Goal: Information Seeking & Learning: Learn about a topic

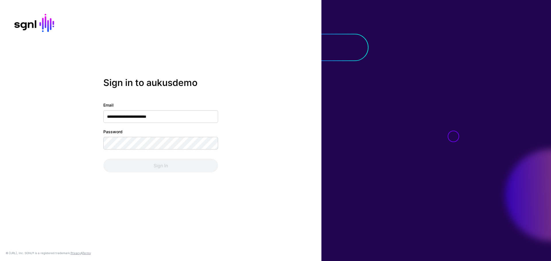
type input "**********"
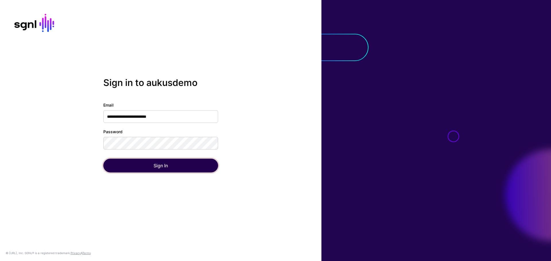
click at [128, 168] on button "Sign In" at bounding box center [160, 166] width 115 height 14
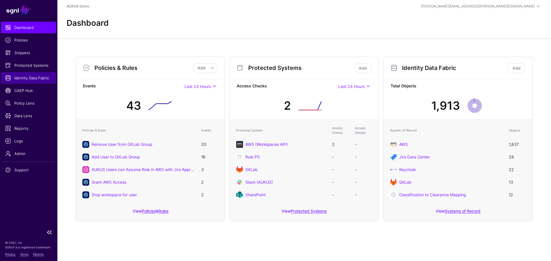
click at [34, 76] on span "Identity Data Fabric" at bounding box center [28, 78] width 47 height 6
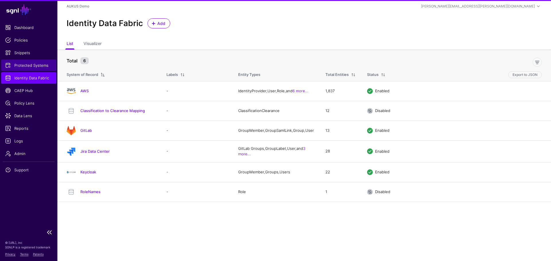
click at [28, 64] on span "Protected Systems" at bounding box center [28, 66] width 47 height 6
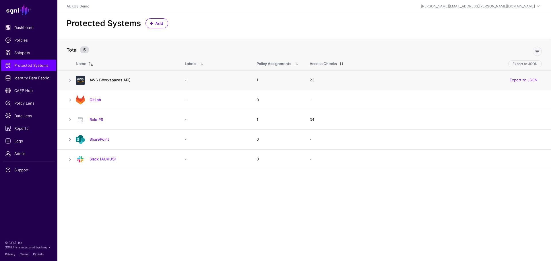
click at [119, 79] on link "AWS (Workspaces API)" at bounding box center [109, 80] width 41 height 5
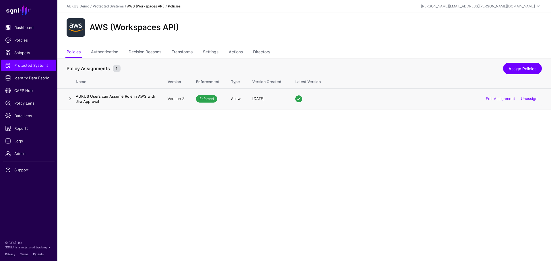
click at [73, 100] on link at bounding box center [70, 98] width 7 height 7
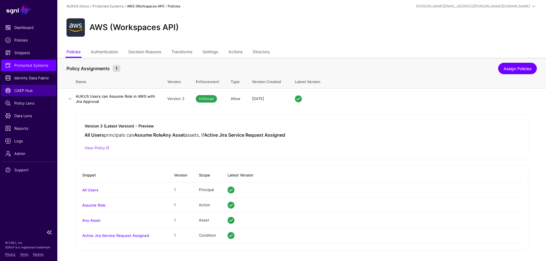
click at [21, 90] on span "CAEP Hub" at bounding box center [28, 91] width 47 height 6
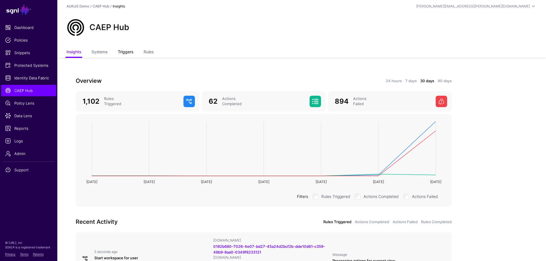
click at [130, 51] on link "Triggers" at bounding box center [125, 52] width 15 height 11
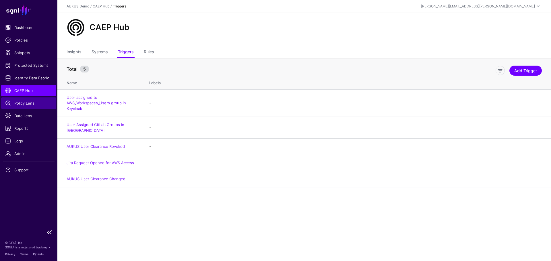
click at [31, 106] on link "Policy Lens" at bounding box center [28, 103] width 55 height 11
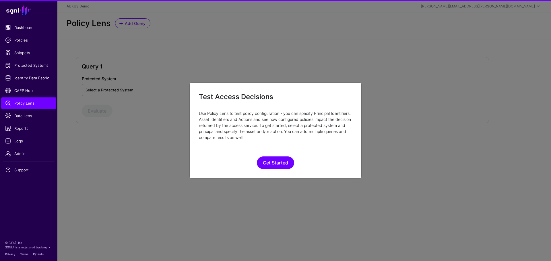
click at [15, 91] on ngb-modal-window "Test Access Decisions Use Policy Lens to test policy configuration - you can sp…" at bounding box center [275, 130] width 551 height 261
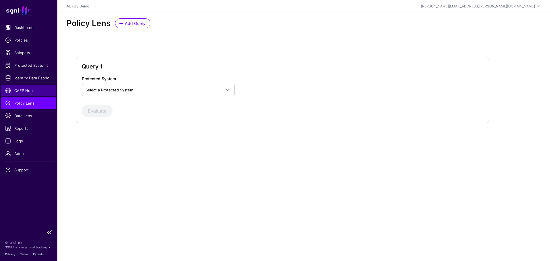
click at [20, 90] on span "CAEP Hub" at bounding box center [28, 91] width 47 height 6
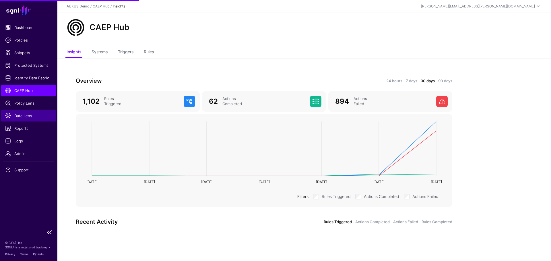
click at [26, 117] on span "Data Lens" at bounding box center [28, 116] width 47 height 6
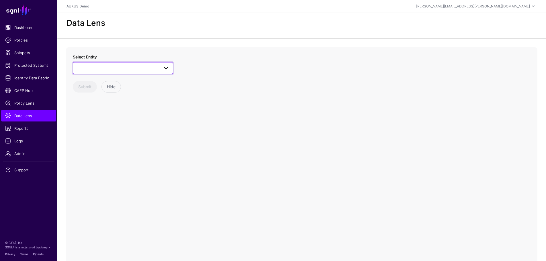
click at [169, 68] on span at bounding box center [166, 68] width 7 height 7
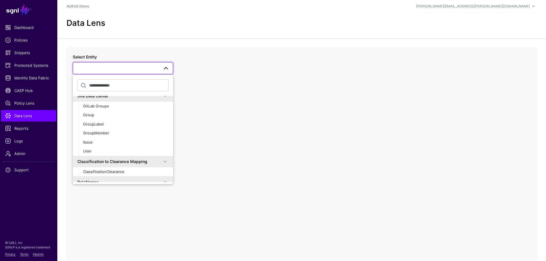
scroll to position [137, 0]
click at [94, 144] on div "Issue" at bounding box center [125, 142] width 85 height 6
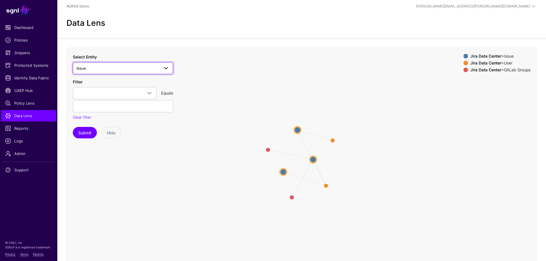
click at [165, 71] on span at bounding box center [166, 68] width 7 height 7
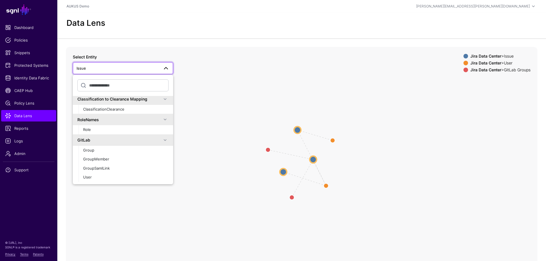
scroll to position [200, 0]
click at [251, 128] on icon "parent parent CreatedBy / ReportedBy CreatedBy / ReportedBy AssignedTo CreatedB…" at bounding box center [302, 161] width 472 height 229
click at [115, 67] on span "Issue" at bounding box center [118, 68] width 83 height 6
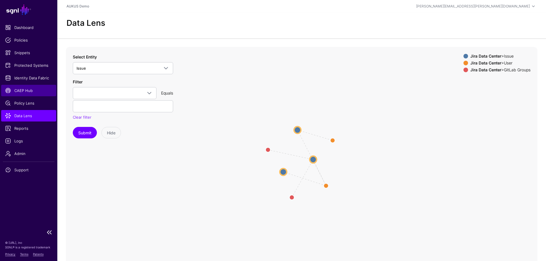
click at [30, 91] on span "CAEP Hub" at bounding box center [28, 91] width 47 height 6
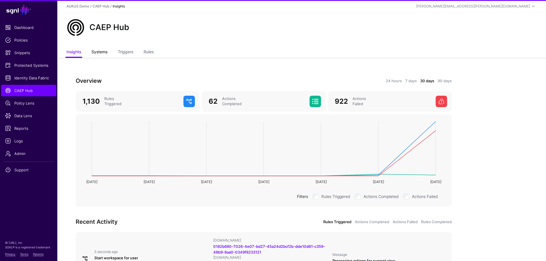
click at [103, 53] on link "Systems" at bounding box center [99, 52] width 16 height 11
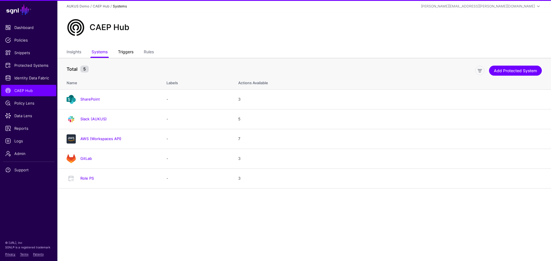
click at [130, 51] on link "Triggers" at bounding box center [125, 52] width 15 height 11
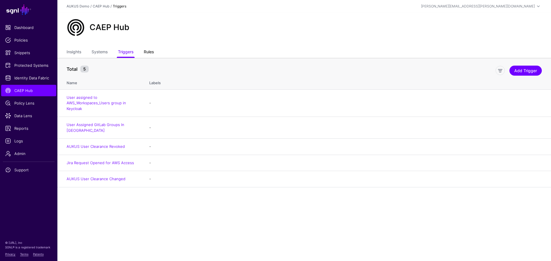
click at [153, 55] on link "Rules" at bounding box center [149, 52] width 10 height 11
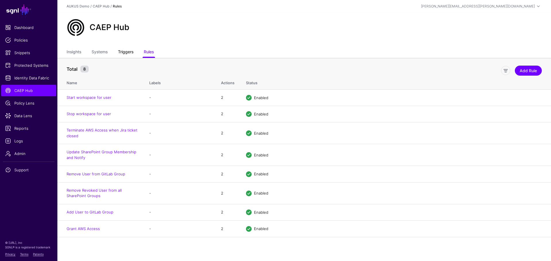
click at [129, 53] on link "Triggers" at bounding box center [125, 52] width 15 height 11
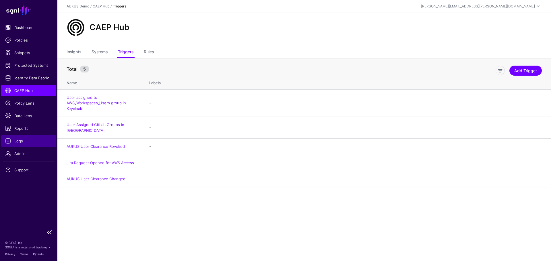
click at [21, 139] on span "Logs" at bounding box center [28, 141] width 47 height 6
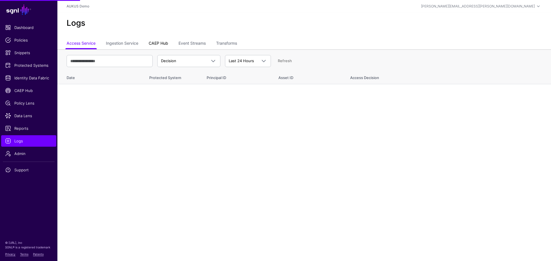
click at [165, 43] on link "CAEP Hub" at bounding box center [159, 43] width 20 height 11
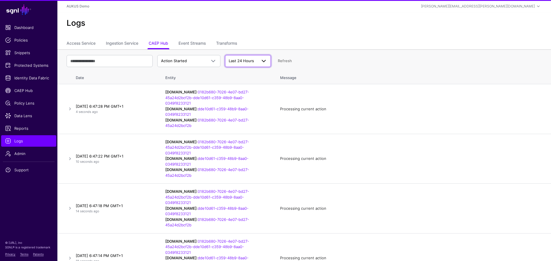
click at [241, 63] on span "Last 24 Hours" at bounding box center [243, 61] width 28 height 6
click at [322, 27] on h2 "Logs" at bounding box center [304, 23] width 475 height 10
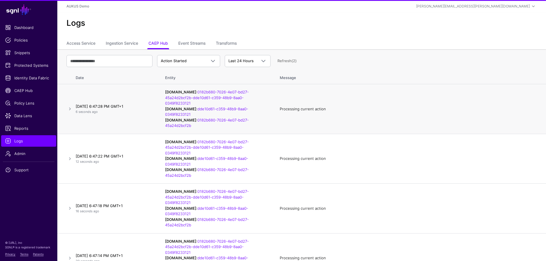
click at [354, 99] on td "Processing current action" at bounding box center [410, 109] width 272 height 50
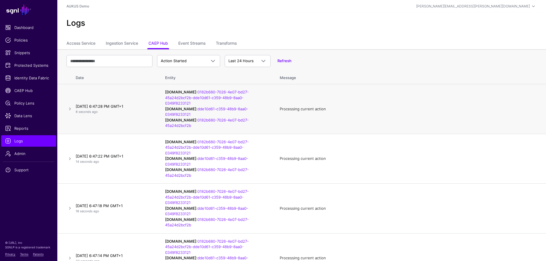
click at [120, 108] on h4 "[DATE] 6:47:28 PM GMT+1" at bounding box center [115, 106] width 78 height 5
click at [76, 108] on h4 "[DATE] 6:47:28 PM GMT+1" at bounding box center [115, 106] width 78 height 5
click at [72, 108] on link at bounding box center [70, 109] width 7 height 7
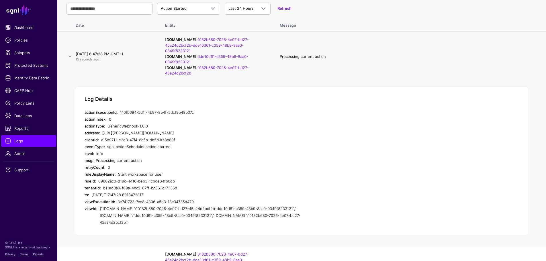
scroll to position [39, 0]
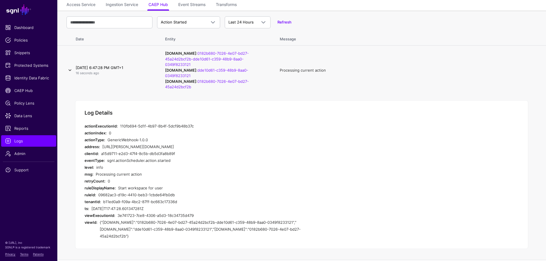
click at [72, 68] on link at bounding box center [70, 70] width 7 height 7
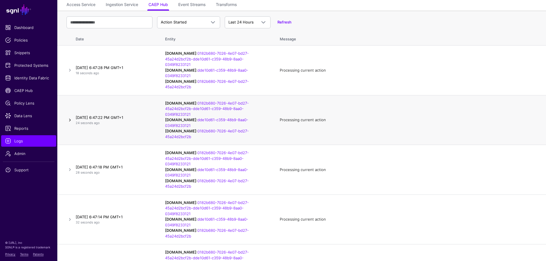
click at [71, 120] on link at bounding box center [70, 120] width 7 height 7
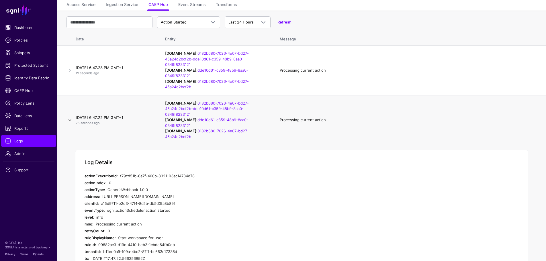
click at [71, 120] on link at bounding box center [70, 120] width 7 height 7
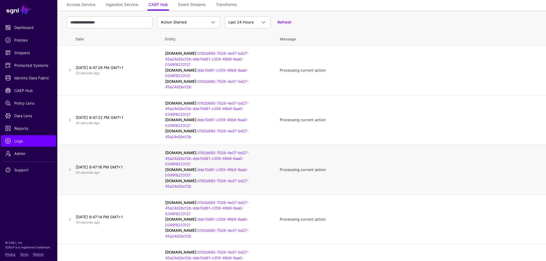
click at [73, 164] on td at bounding box center [65, 170] width 16 height 50
click at [71, 168] on link at bounding box center [70, 169] width 7 height 7
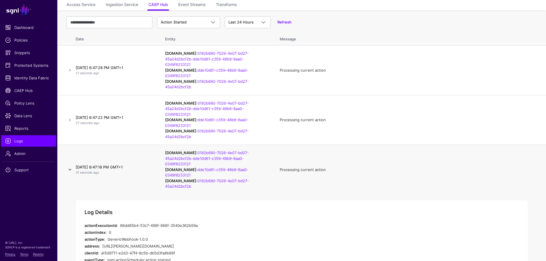
click at [71, 168] on link at bounding box center [70, 169] width 7 height 7
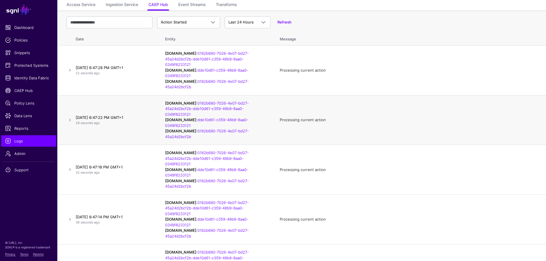
scroll to position [0, 0]
